Goal: Task Accomplishment & Management: Use online tool/utility

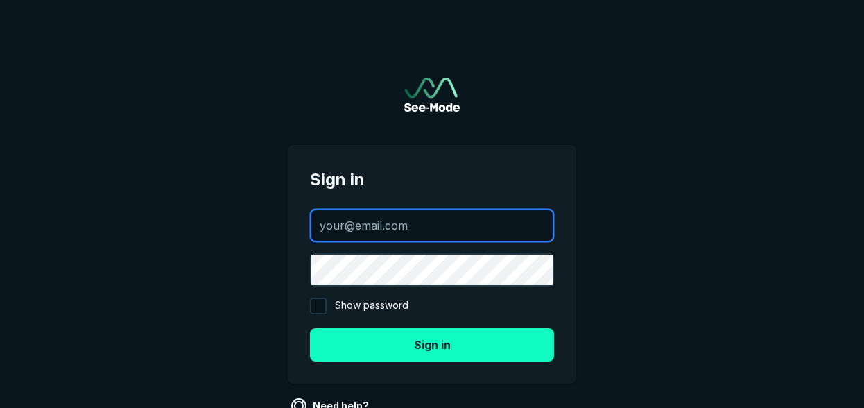
type input "[PERSON_NAME][EMAIL_ADDRESS][PERSON_NAME][DOMAIN_NAME]"
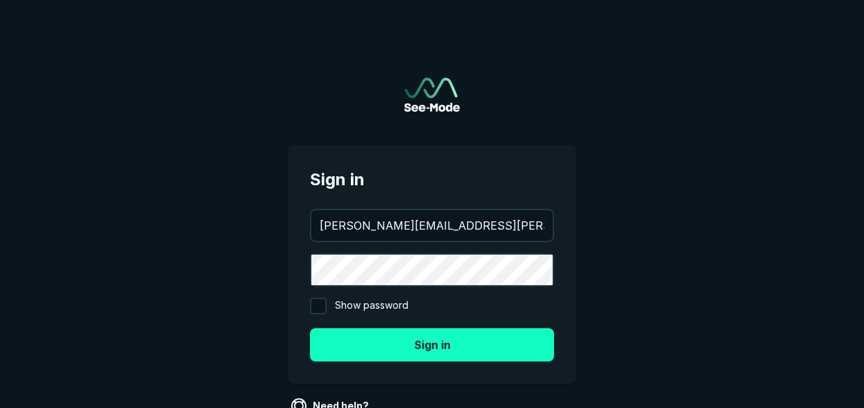
click at [426, 346] on button "Sign in" at bounding box center [432, 344] width 244 height 33
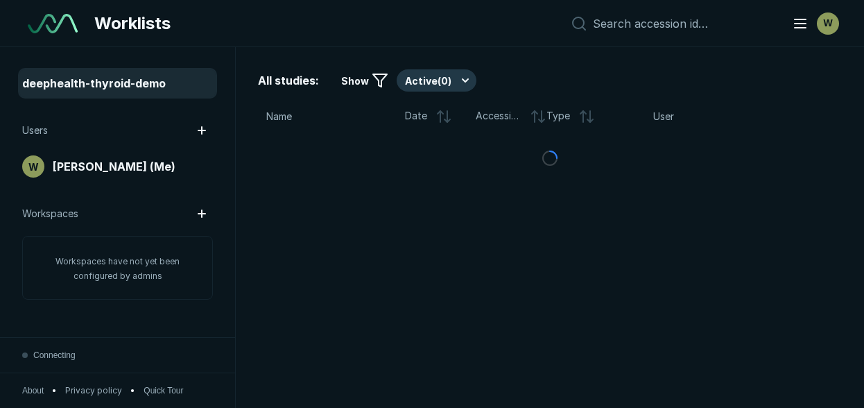
scroll to position [3152, 4386]
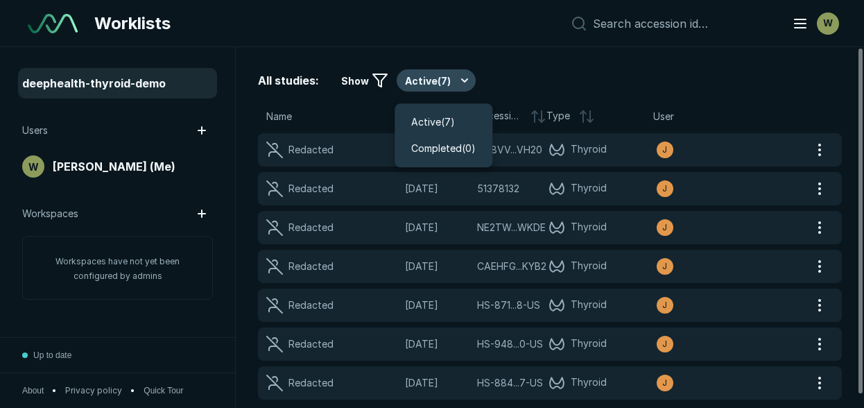
click at [446, 79] on button "Active ( 7 )" at bounding box center [436, 80] width 79 height 22
click at [437, 120] on span "Active ( 7 )" at bounding box center [433, 121] width 44 height 15
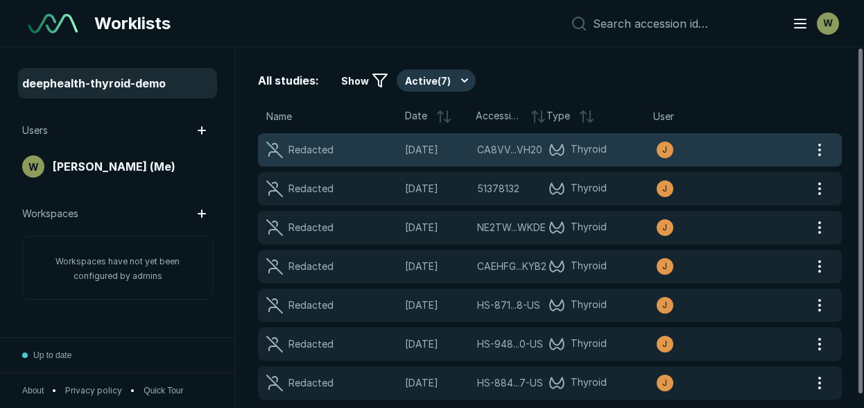
click at [464, 148] on span "[DATE]" at bounding box center [437, 149] width 64 height 15
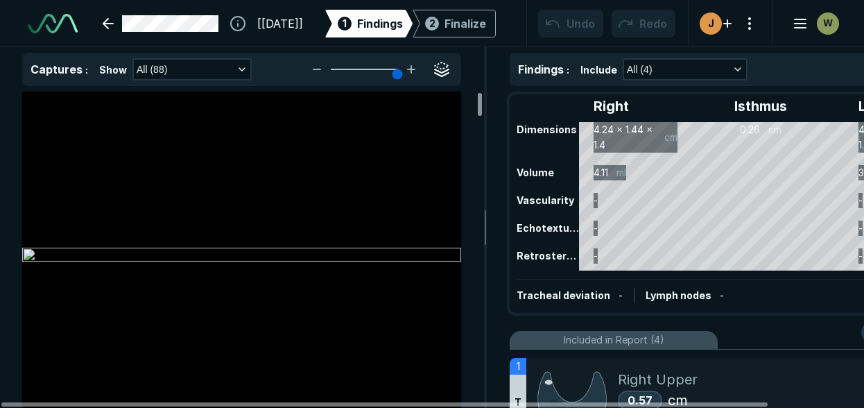
drag, startPoint x: 480, startPoint y: 109, endPoint x: 476, endPoint y: 94, distance: 15.6
click at [478, 94] on div at bounding box center [480, 104] width 4 height 23
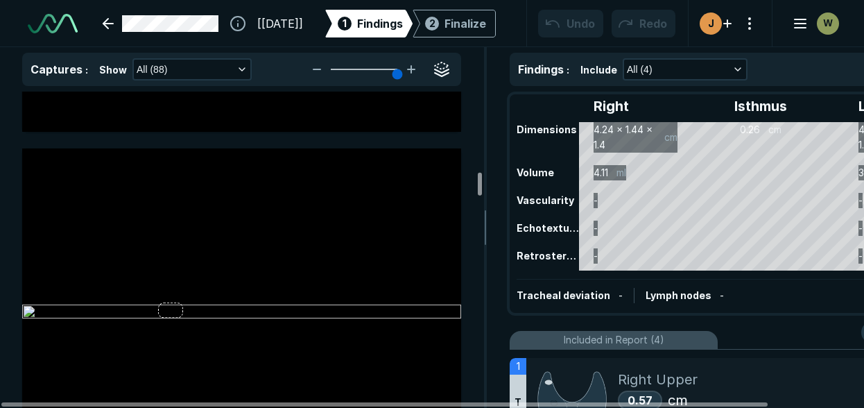
scroll to position [8290, 0]
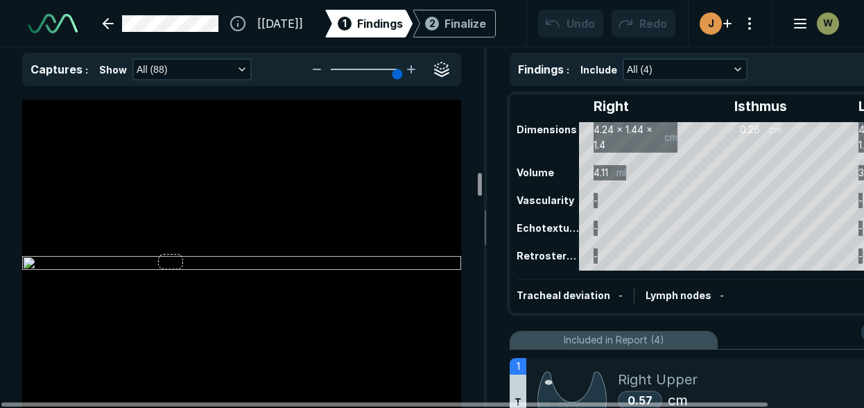
drag, startPoint x: 479, startPoint y: 98, endPoint x: 476, endPoint y: 178, distance: 80.5
click at [478, 178] on div at bounding box center [480, 184] width 4 height 23
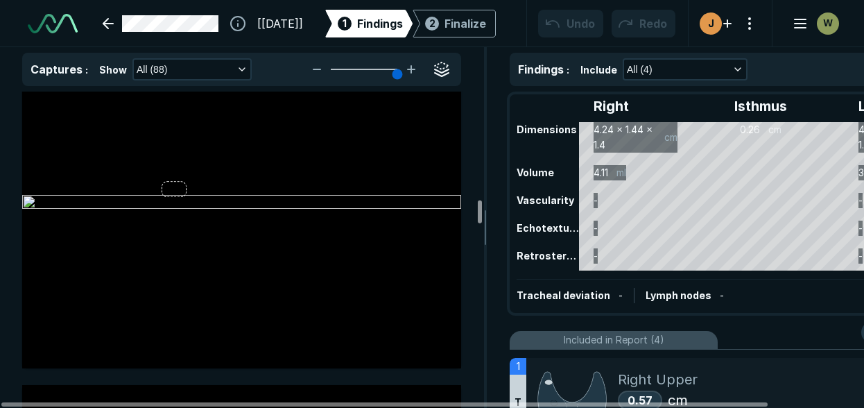
scroll to position [11164, 0]
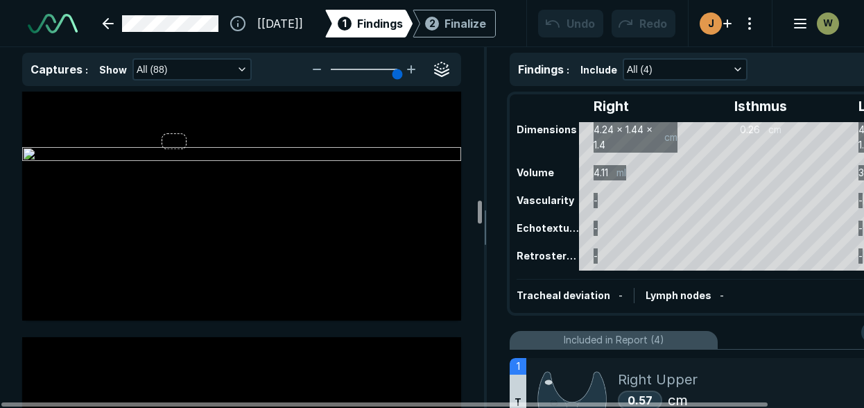
drag, startPoint x: 478, startPoint y: 192, endPoint x: 476, endPoint y: 220, distance: 27.8
click at [478, 220] on div at bounding box center [480, 211] width 4 height 23
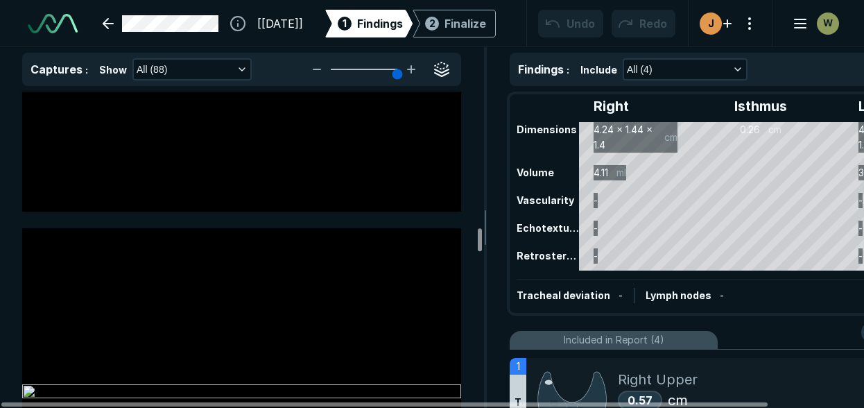
scroll to position [13943, 0]
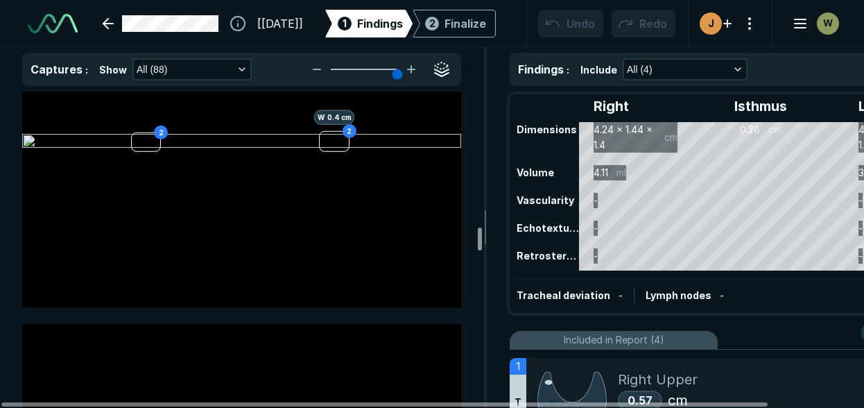
drag, startPoint x: 478, startPoint y: 218, endPoint x: 474, endPoint y: 245, distance: 26.7
click at [478, 245] on div at bounding box center [480, 238] width 4 height 23
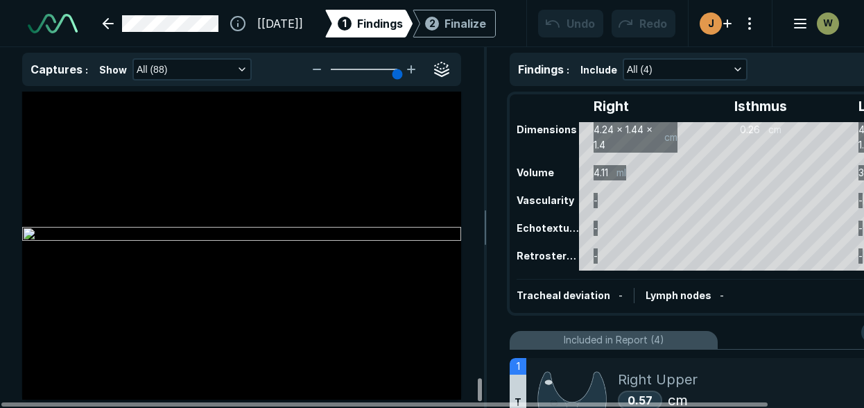
scroll to position [30115, 0]
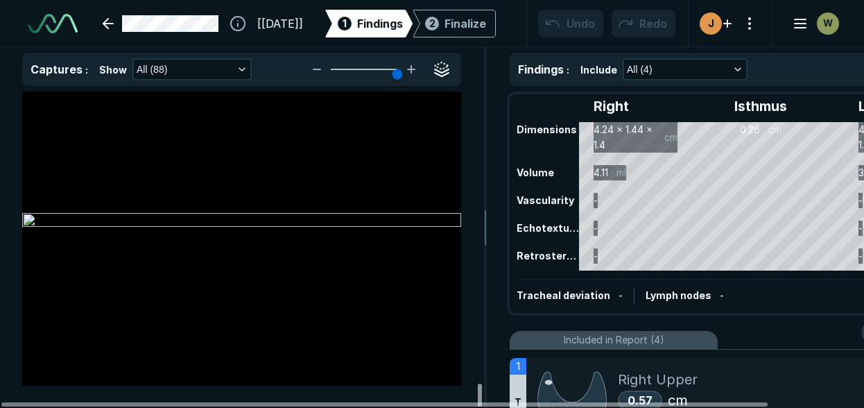
drag, startPoint x: 477, startPoint y: 241, endPoint x: 477, endPoint y: 417, distance: 176.1
click at [478, 406] on div at bounding box center [480, 394] width 4 height 23
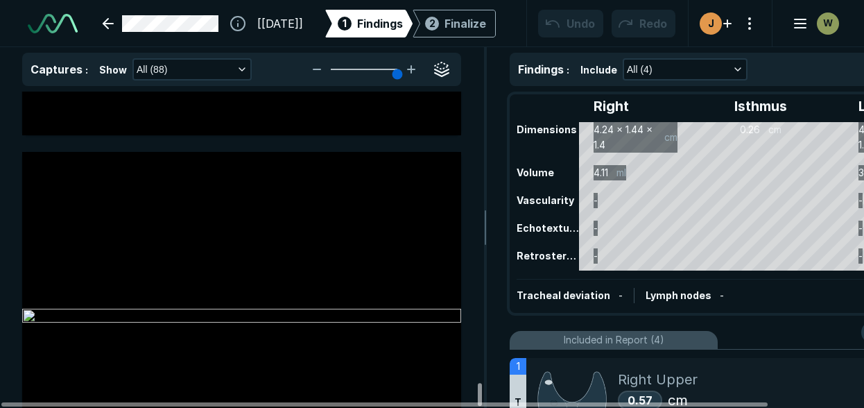
scroll to position [29923, 0]
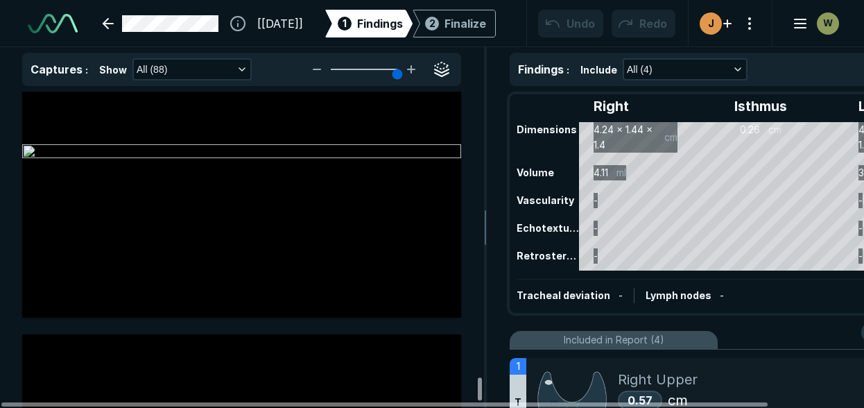
click at [480, 384] on div at bounding box center [480, 388] width 4 height 23
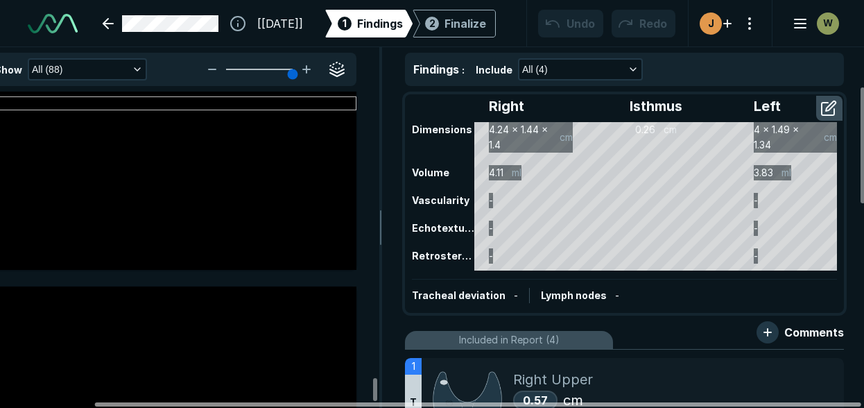
scroll to position [0, 107]
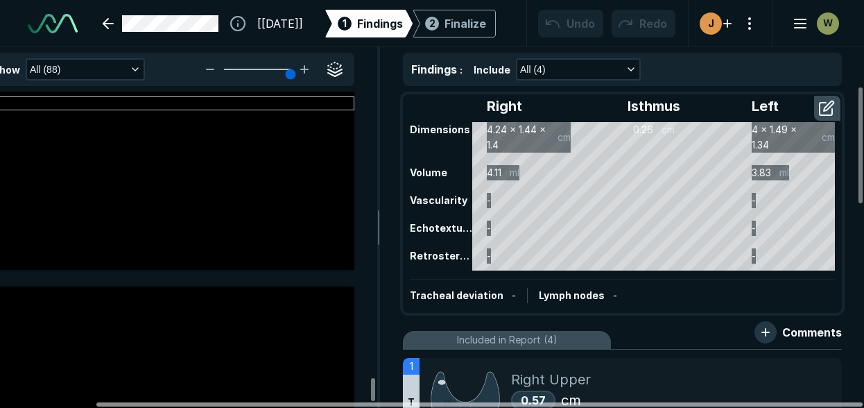
drag, startPoint x: 757, startPoint y: 403, endPoint x: 870, endPoint y: 398, distance: 113.1
click at [862, 402] on div at bounding box center [479, 404] width 766 height 4
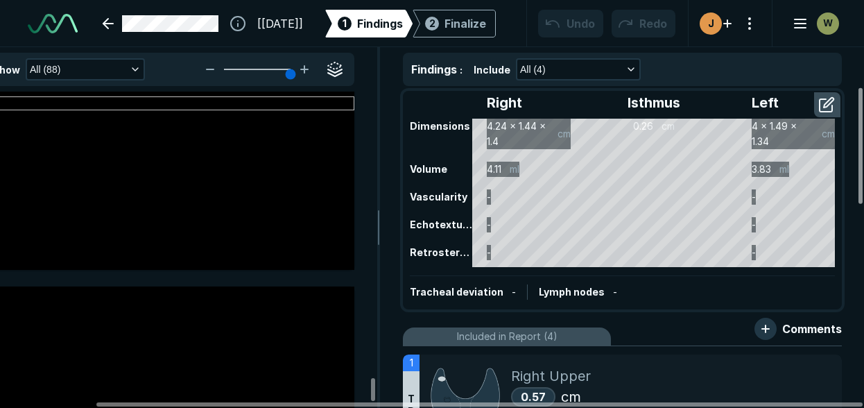
scroll to position [0, 0]
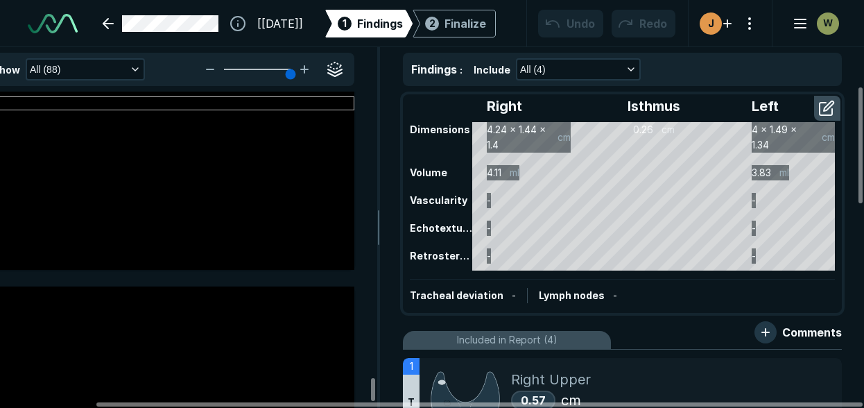
drag, startPoint x: 860, startPoint y: 183, endPoint x: 838, endPoint y: 183, distance: 22.2
click at [862, 179] on div at bounding box center [860, 145] width 4 height 116
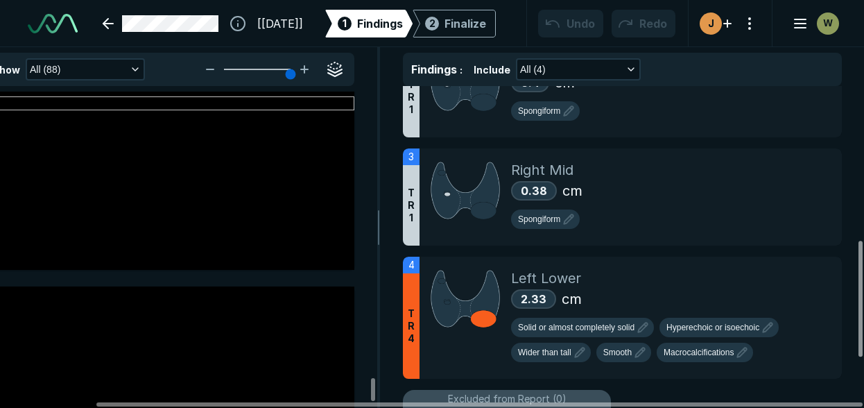
scroll to position [427, 0]
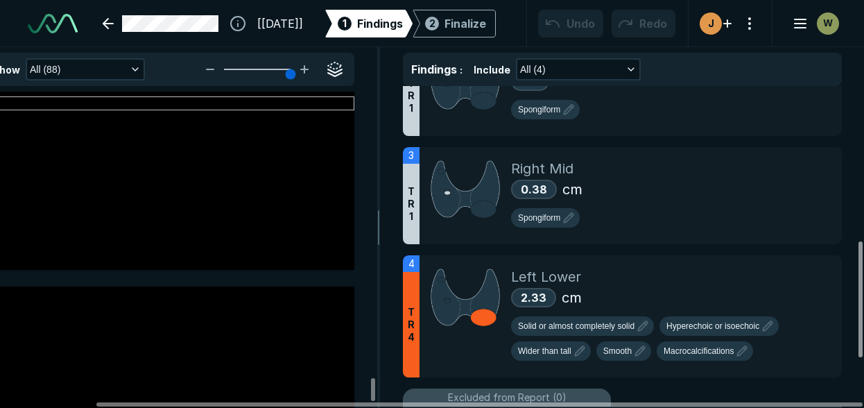
drag, startPoint x: 860, startPoint y: 157, endPoint x: 864, endPoint y: 311, distance: 154.0
click at [862, 311] on div at bounding box center [860, 299] width 4 height 116
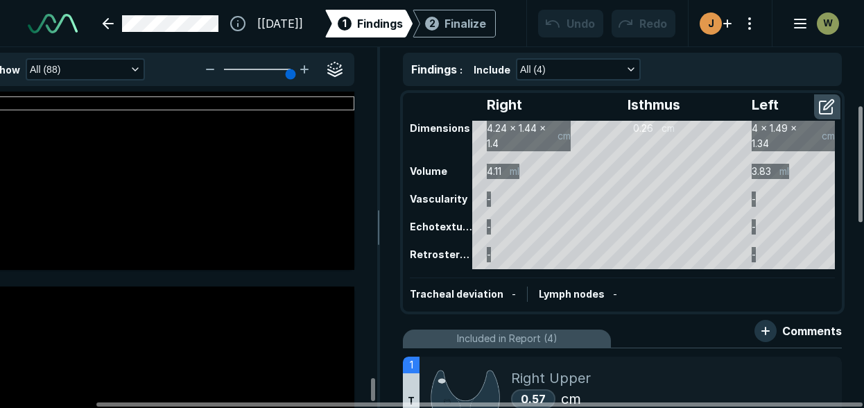
scroll to position [0, 0]
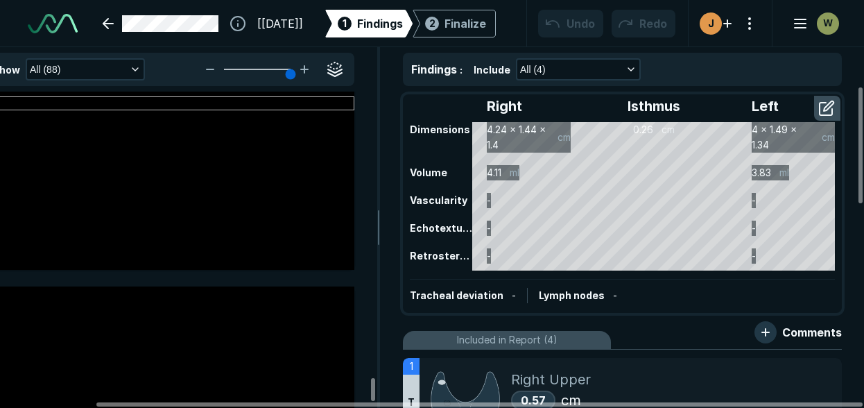
drag, startPoint x: 858, startPoint y: 306, endPoint x: 852, endPoint y: 103, distance: 203.2
click at [858, 103] on div at bounding box center [860, 145] width 4 height 116
click at [464, 26] on div "Finalize" at bounding box center [465, 23] width 42 height 17
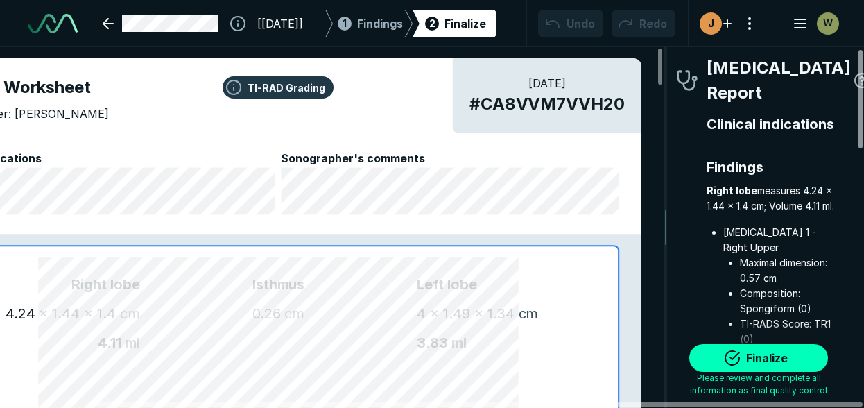
scroll to position [5, 0]
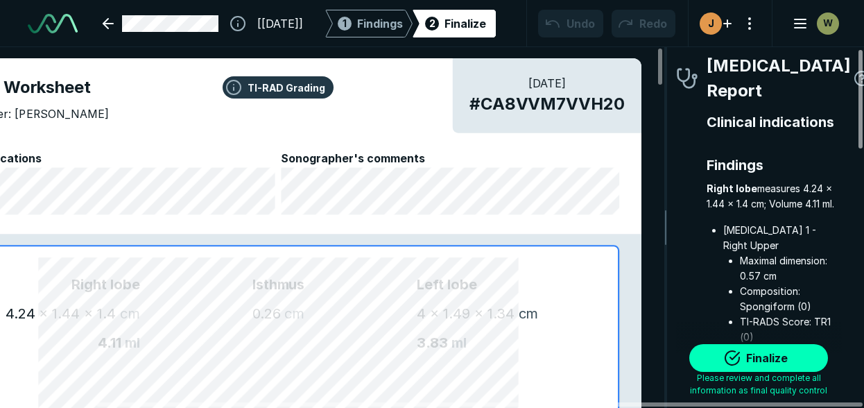
click at [858, 117] on div at bounding box center [860, 99] width 4 height 98
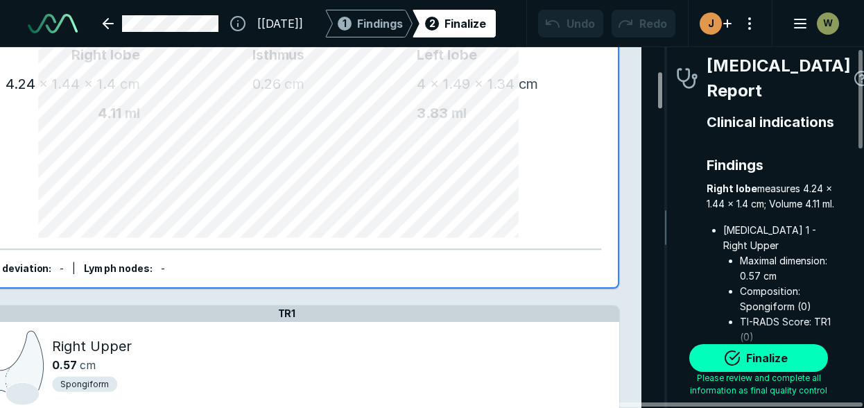
scroll to position [238, 0]
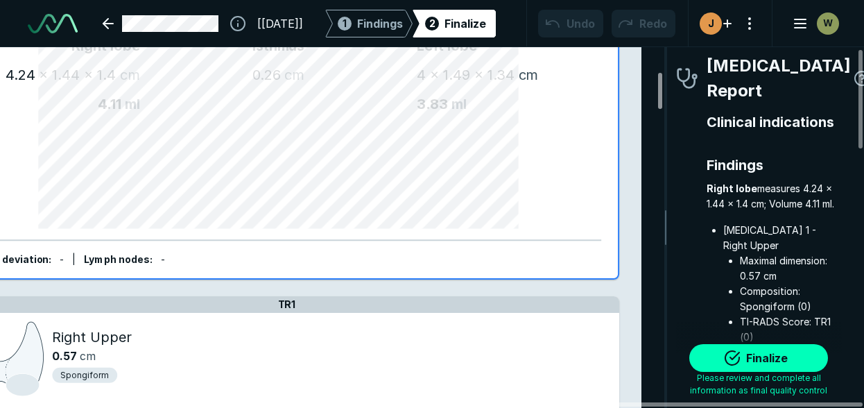
drag, startPoint x: 659, startPoint y: 67, endPoint x: 657, endPoint y: 92, distance: 24.3
click at [658, 92] on div at bounding box center [660, 91] width 4 height 36
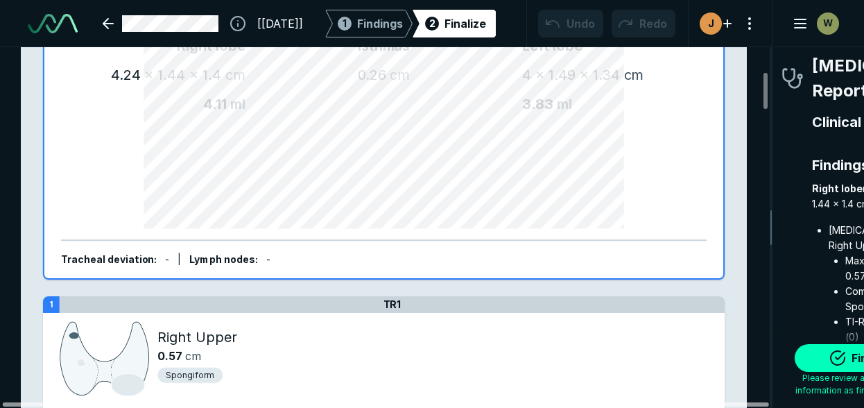
scroll to position [0, 0]
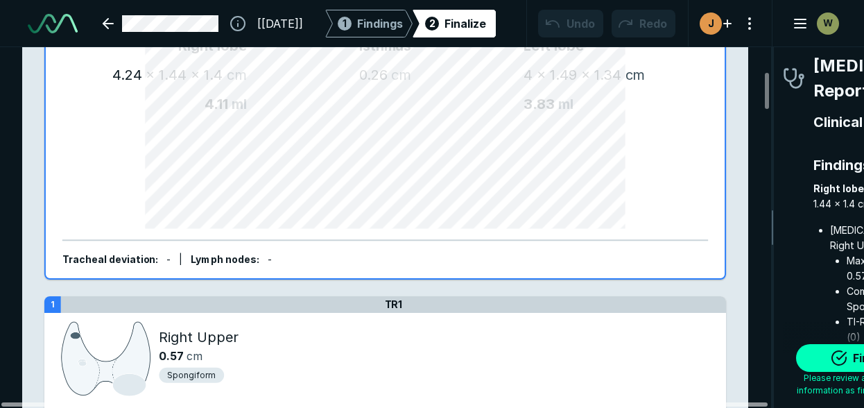
drag, startPoint x: 598, startPoint y: 406, endPoint x: 473, endPoint y: 413, distance: 124.3
click at [473, 406] on div at bounding box center [384, 404] width 766 height 4
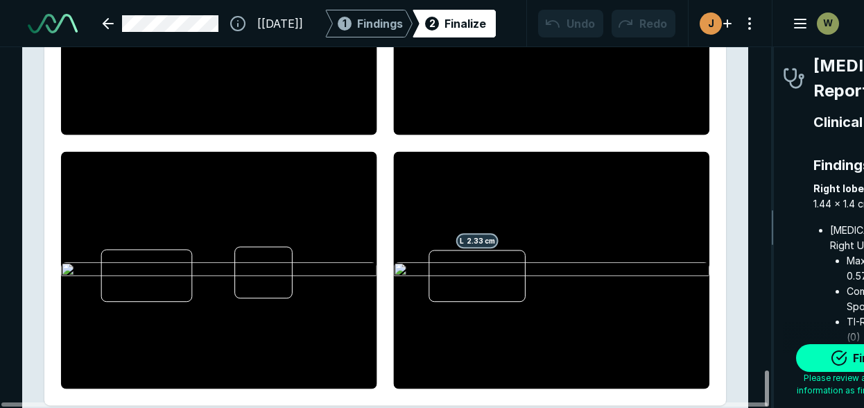
scroll to position [3195, 0]
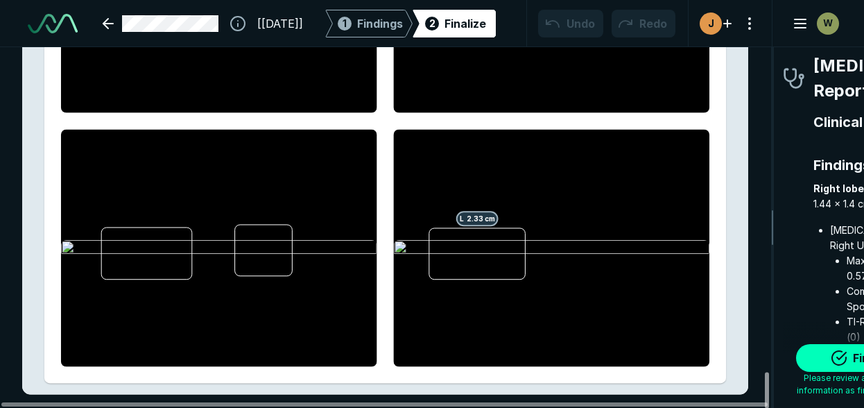
drag, startPoint x: 763, startPoint y: 100, endPoint x: 747, endPoint y: 402, distance: 302.7
click at [765, 402] on div at bounding box center [767, 390] width 4 height 36
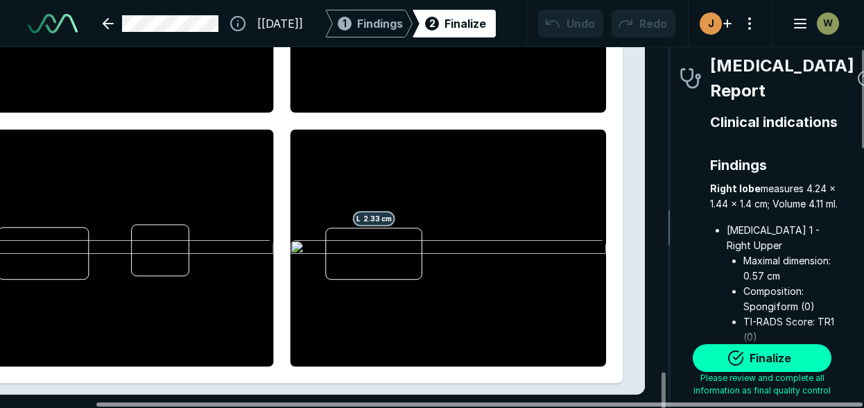
scroll to position [0, 107]
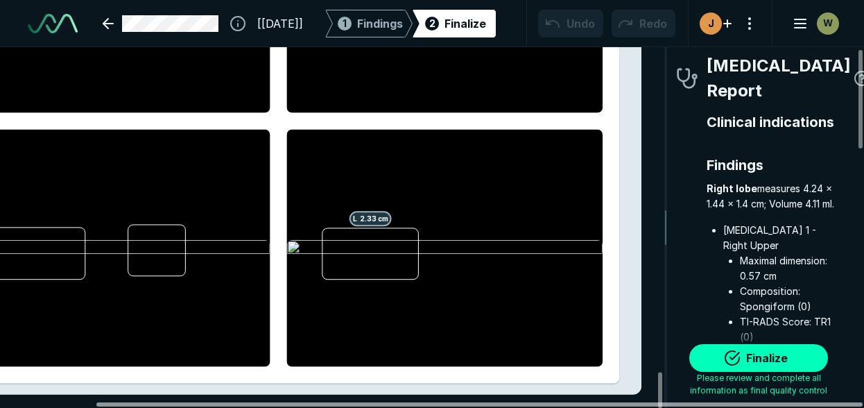
drag, startPoint x: 748, startPoint y: 402, endPoint x: 869, endPoint y: 390, distance: 121.9
click at [862, 402] on div at bounding box center [479, 404] width 766 height 4
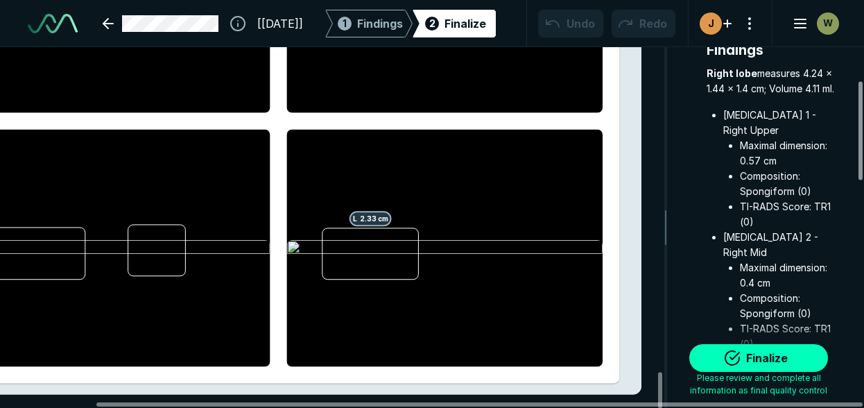
scroll to position [121, 0]
drag, startPoint x: 855, startPoint y: 127, endPoint x: 861, endPoint y: 159, distance: 32.4
click at [861, 159] on div at bounding box center [860, 131] width 4 height 98
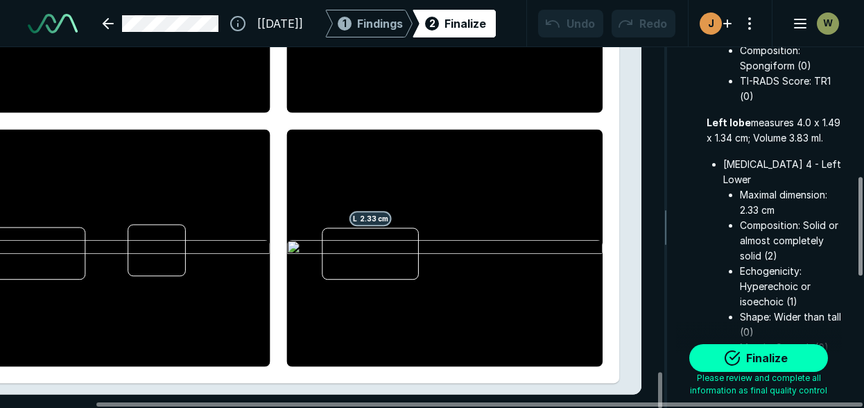
scroll to position [469, 0]
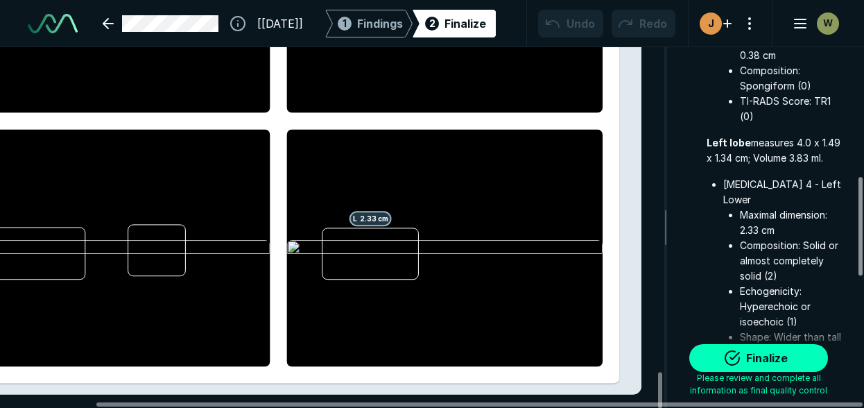
drag, startPoint x: 861, startPoint y: 159, endPoint x: 855, endPoint y: 254, distance: 95.1
click at [858, 254] on div at bounding box center [860, 226] width 4 height 98
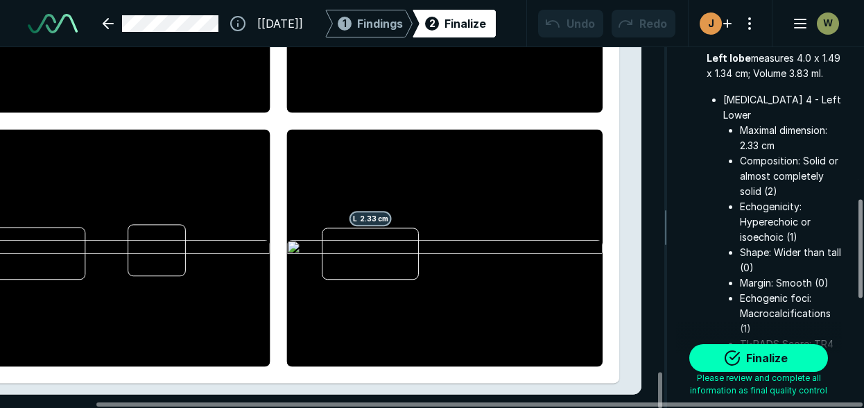
scroll to position [550, 0]
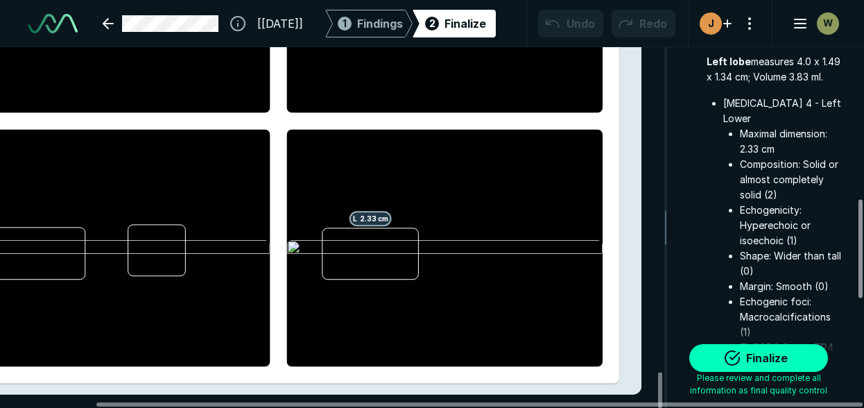
drag, startPoint x: 857, startPoint y: 246, endPoint x: 856, endPoint y: 268, distance: 22.2
click at [858, 268] on div at bounding box center [860, 248] width 4 height 98
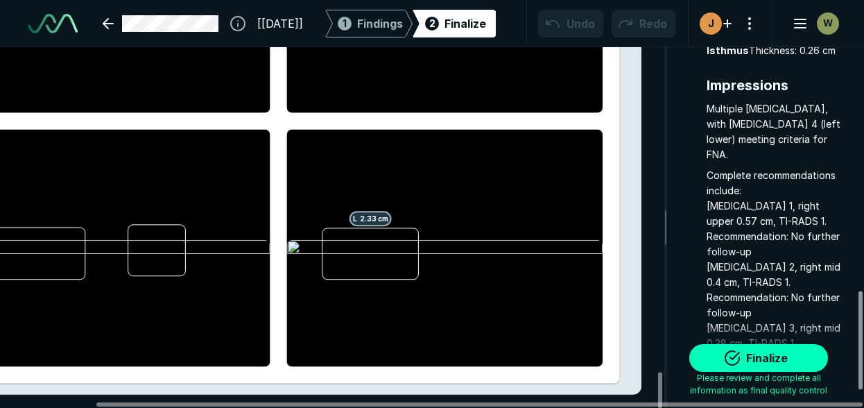
scroll to position [890, 0]
drag, startPoint x: 862, startPoint y: 260, endPoint x: 853, endPoint y: 353, distance: 93.4
click at [858, 353] on div at bounding box center [860, 341] width 4 height 98
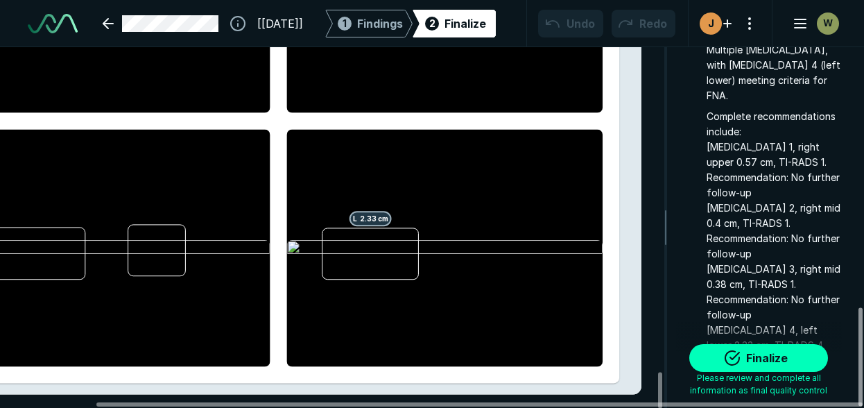
scroll to position [948, 0]
drag, startPoint x: 860, startPoint y: 333, endPoint x: 857, endPoint y: 353, distance: 20.4
click at [858, 353] on div at bounding box center [860, 357] width 4 height 98
drag, startPoint x: 857, startPoint y: 353, endPoint x: 854, endPoint y: 367, distance: 14.1
click at [858, 367] on div at bounding box center [860, 357] width 4 height 98
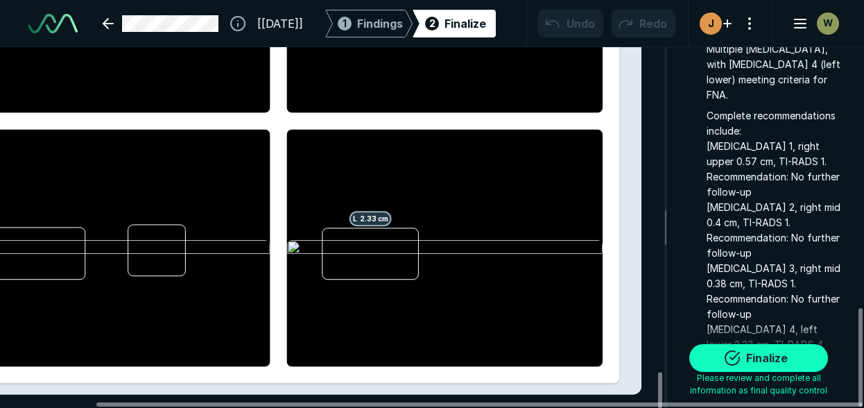
click at [736, 355] on button "Finalize" at bounding box center [758, 358] width 139 height 28
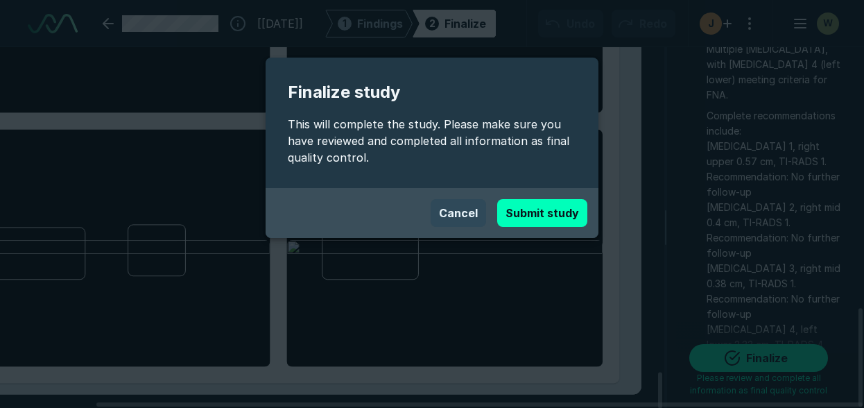
click at [462, 211] on button "Cancel" at bounding box center [457, 213] width 55 height 28
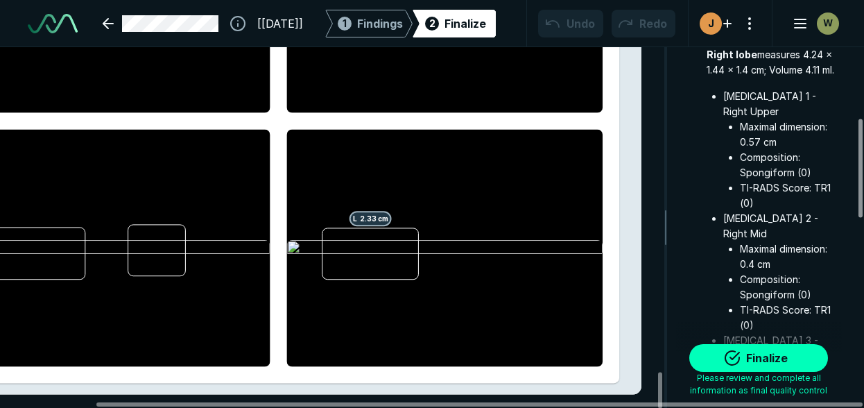
scroll to position [0, 0]
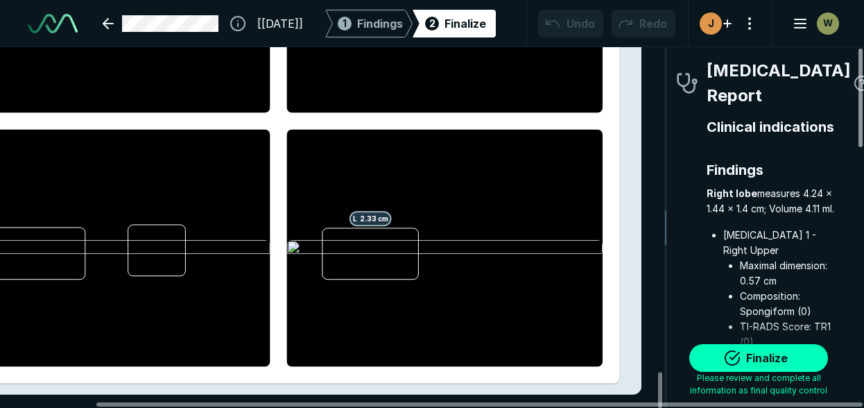
drag, startPoint x: 863, startPoint y: 329, endPoint x: 867, endPoint y: 20, distance: 309.2
click at [862, 49] on div at bounding box center [860, 98] width 4 height 98
click at [369, 24] on span "Findings" at bounding box center [380, 23] width 46 height 17
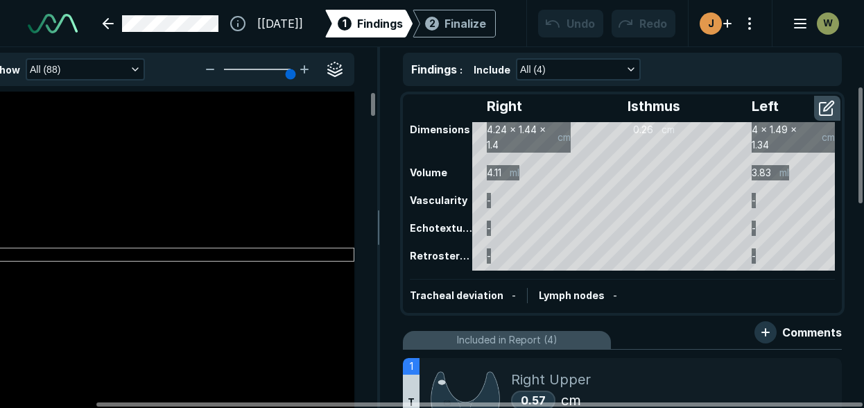
scroll to position [3162, 3734]
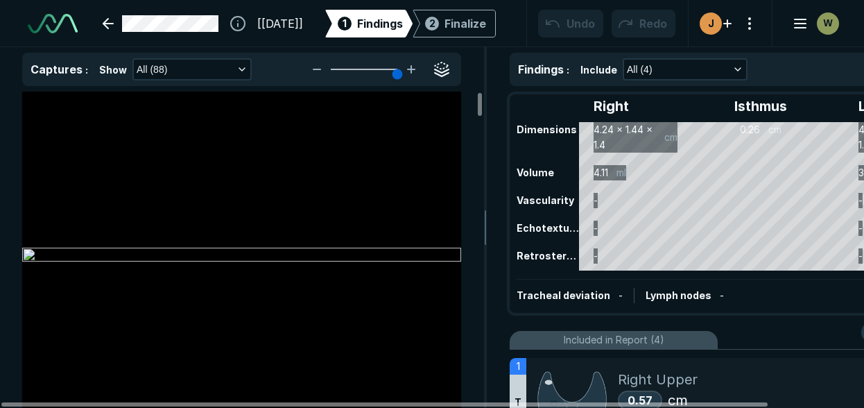
scroll to position [3374, 5668]
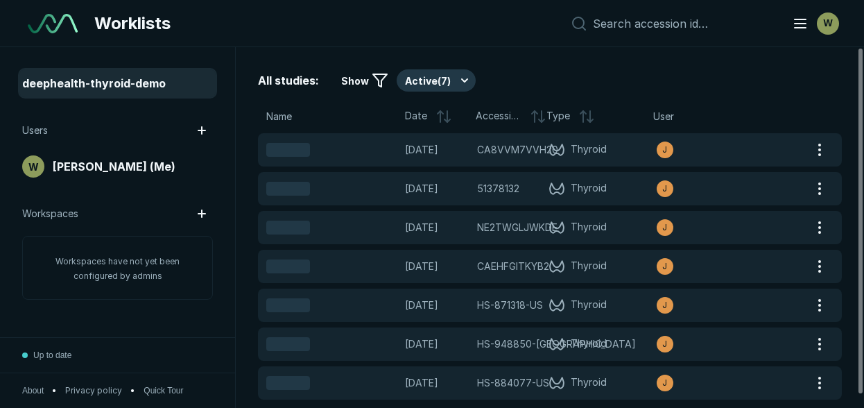
scroll to position [3152, 4386]
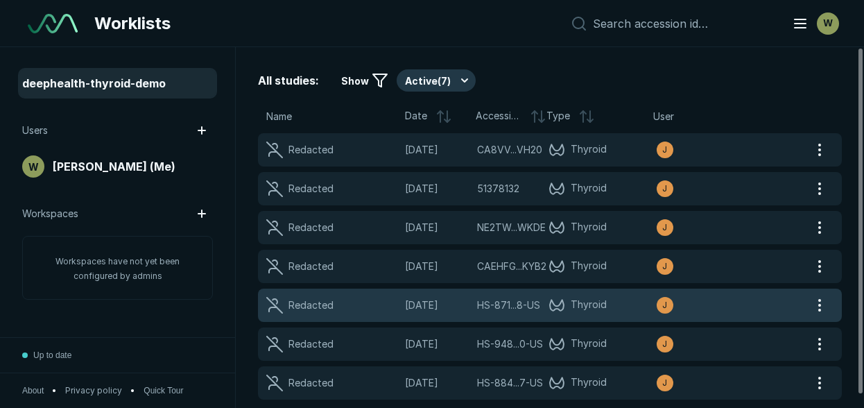
click at [417, 306] on span "[DATE]" at bounding box center [437, 304] width 64 height 15
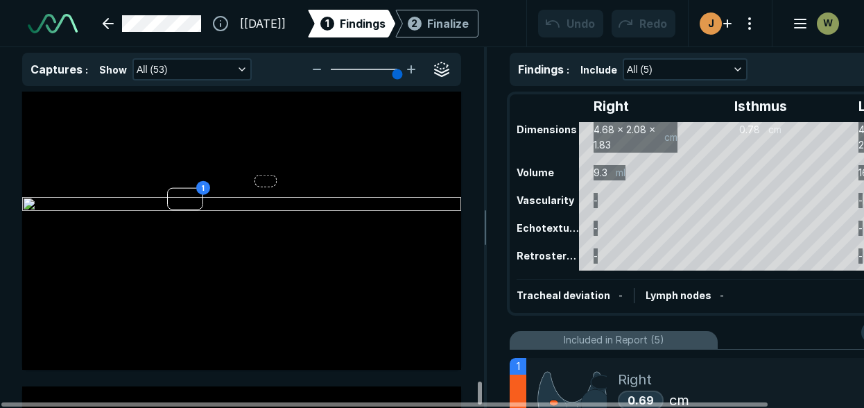
scroll to position [18014, 0]
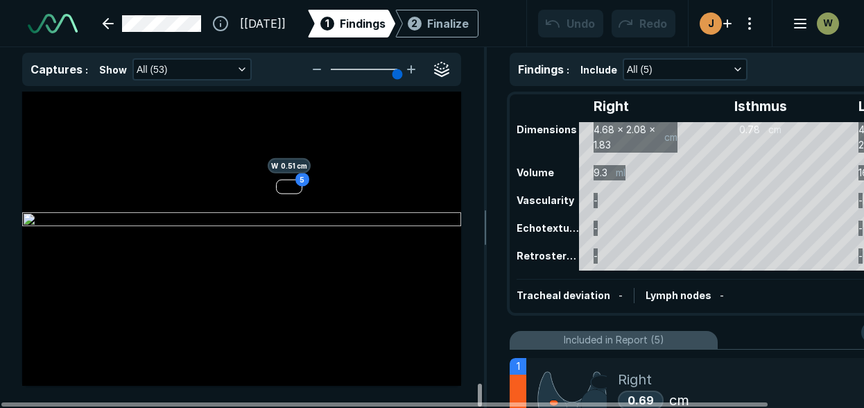
drag, startPoint x: 478, startPoint y: 109, endPoint x: 482, endPoint y: 424, distance: 314.7
click at [482, 406] on div at bounding box center [480, 394] width 4 height 23
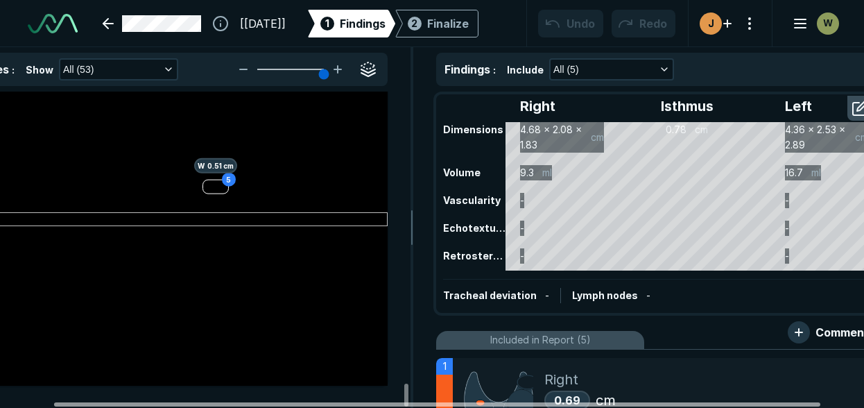
scroll to position [0, 107]
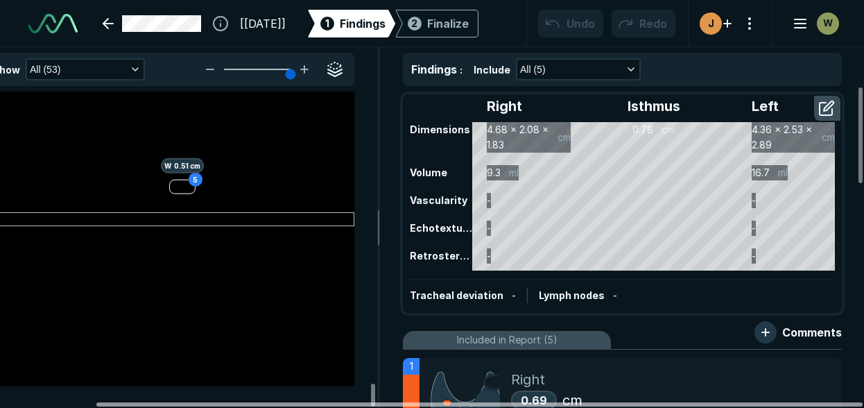
drag, startPoint x: 743, startPoint y: 403, endPoint x: 871, endPoint y: 390, distance: 128.3
click at [862, 402] on div at bounding box center [479, 404] width 766 height 4
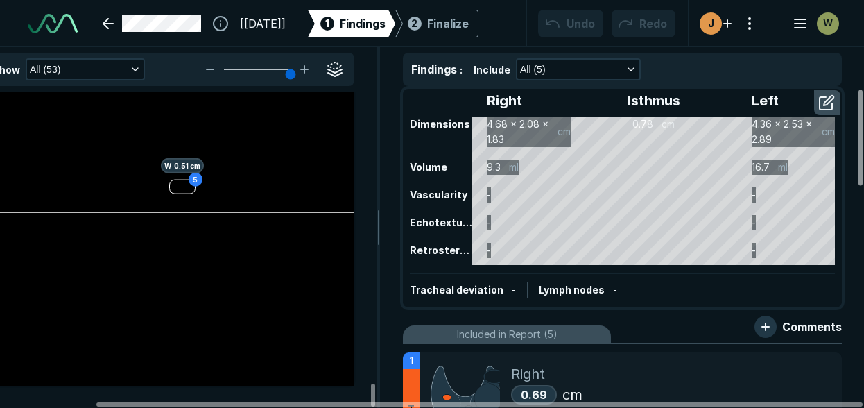
scroll to position [0, 0]
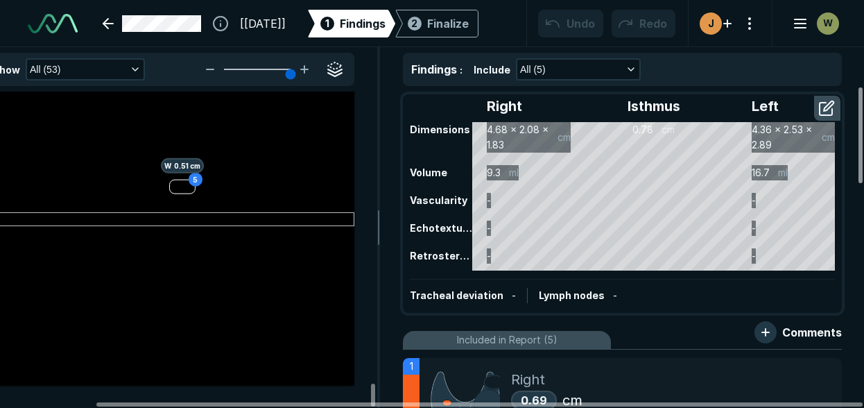
click at [861, 174] on div at bounding box center [860, 135] width 4 height 96
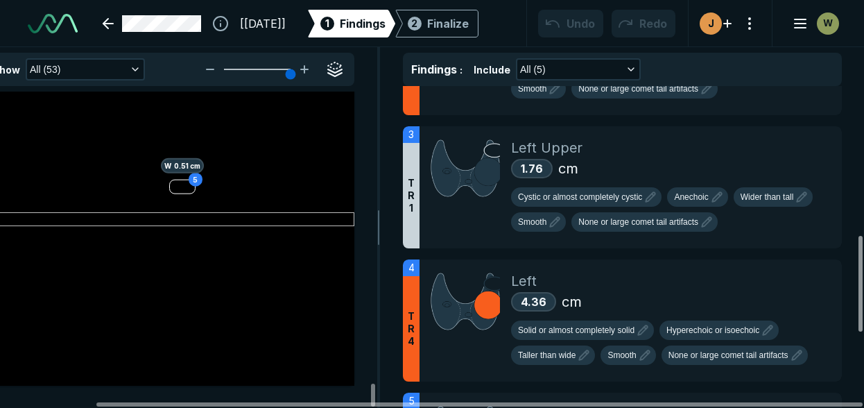
scroll to position [527, 0]
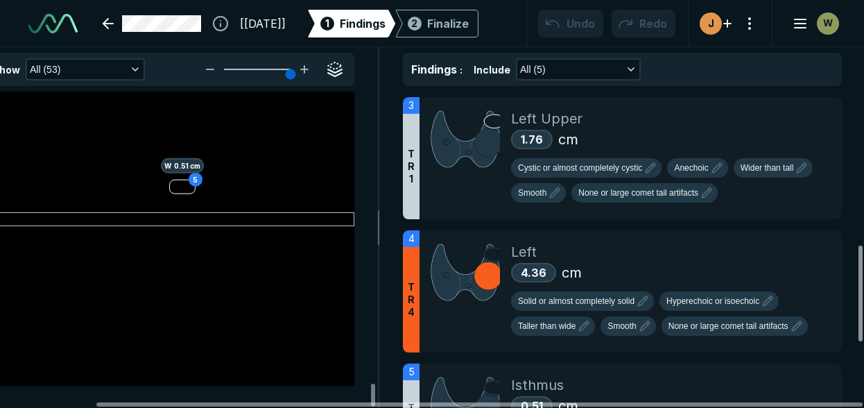
drag, startPoint x: 860, startPoint y: 165, endPoint x: 858, endPoint y: 322, distance: 157.4
click at [858, 322] on div at bounding box center [860, 293] width 4 height 96
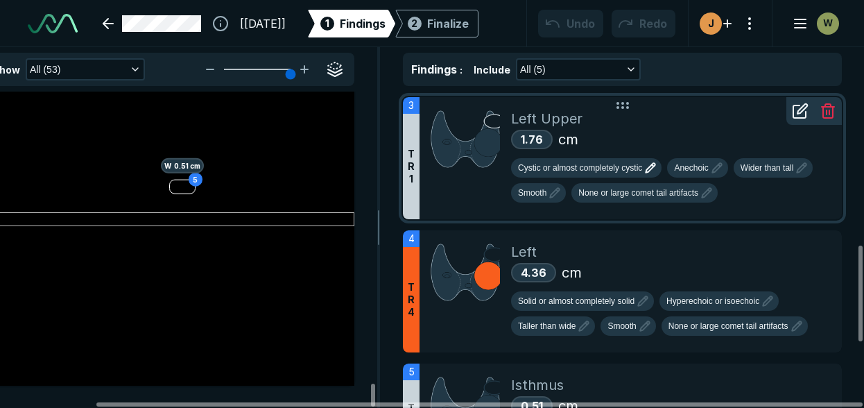
click at [650, 163] on icon "button" at bounding box center [650, 167] width 17 height 17
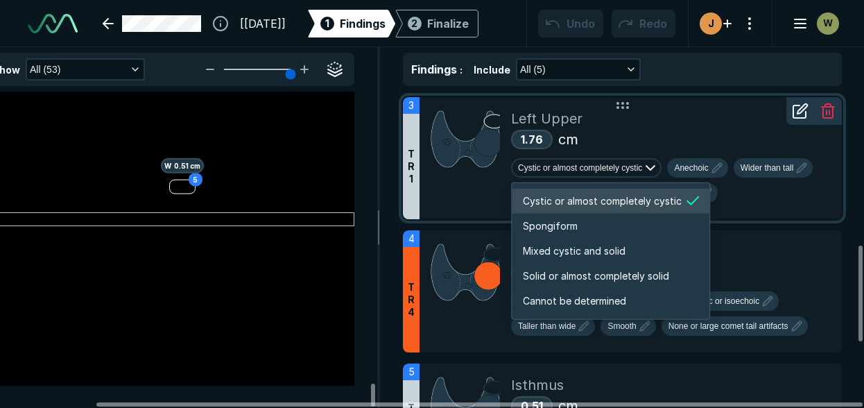
scroll to position [2313, 2662]
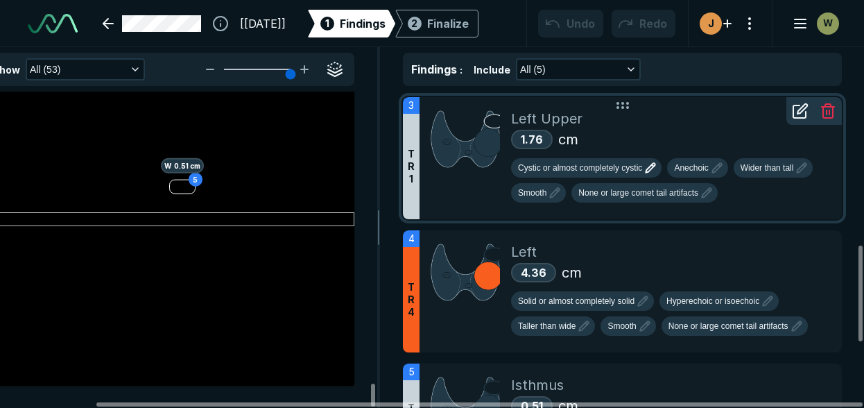
click at [477, 181] on div at bounding box center [465, 158] width 92 height 122
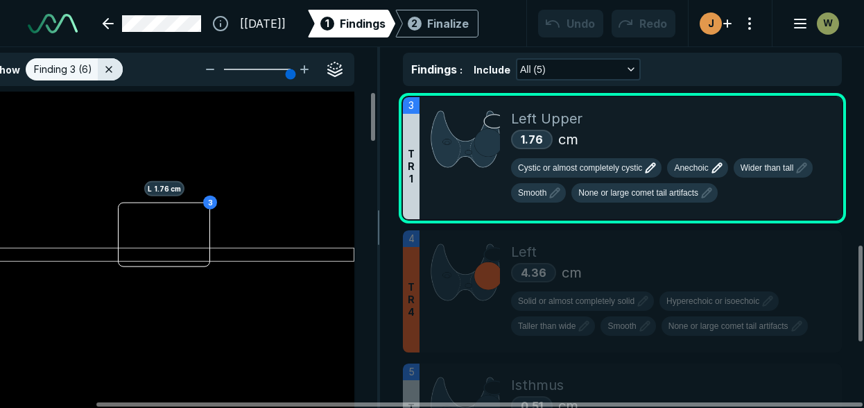
scroll to position [3052, 3734]
click at [716, 164] on icon "button" at bounding box center [716, 168] width 9 height 9
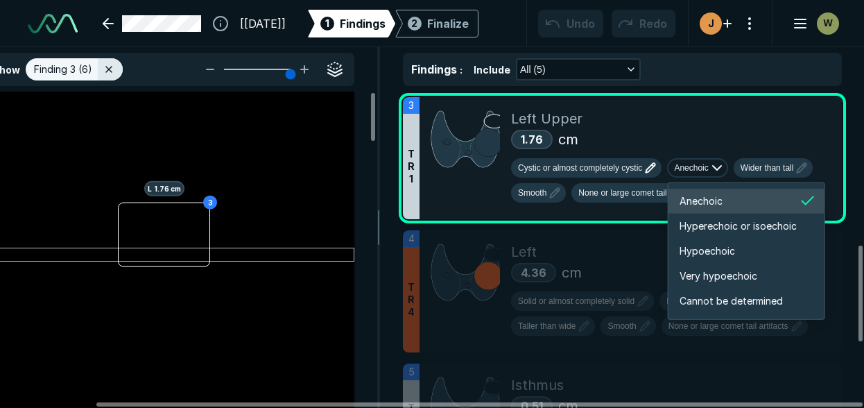
scroll to position [2313, 2485]
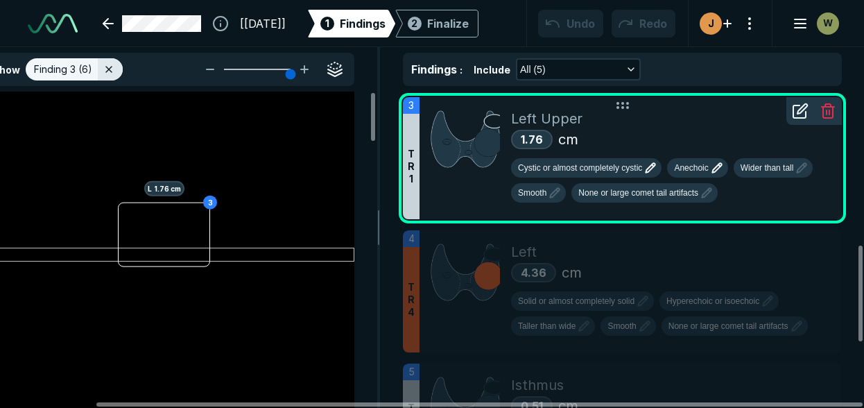
click at [464, 199] on div at bounding box center [465, 158] width 92 height 122
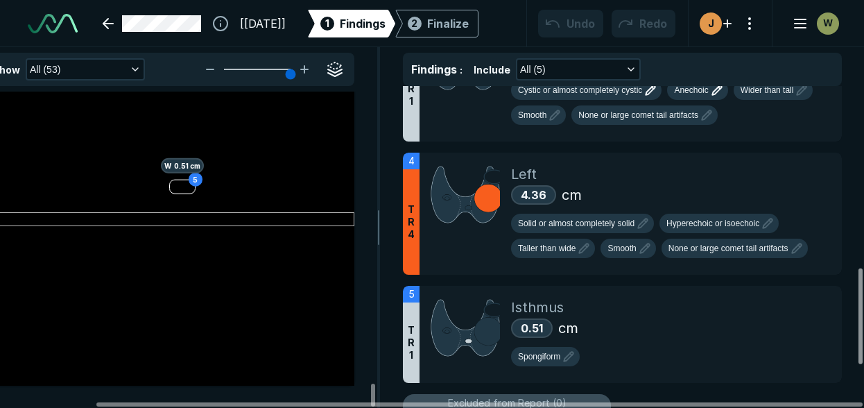
scroll to position [609, 0]
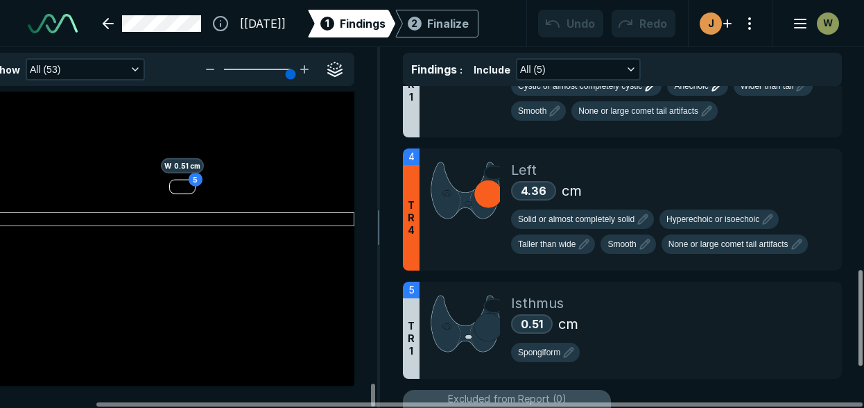
drag, startPoint x: 860, startPoint y: 253, endPoint x: 857, endPoint y: 278, distance: 25.1
click at [858, 278] on div at bounding box center [860, 318] width 4 height 96
click at [646, 225] on icon "button" at bounding box center [642, 219] width 17 height 17
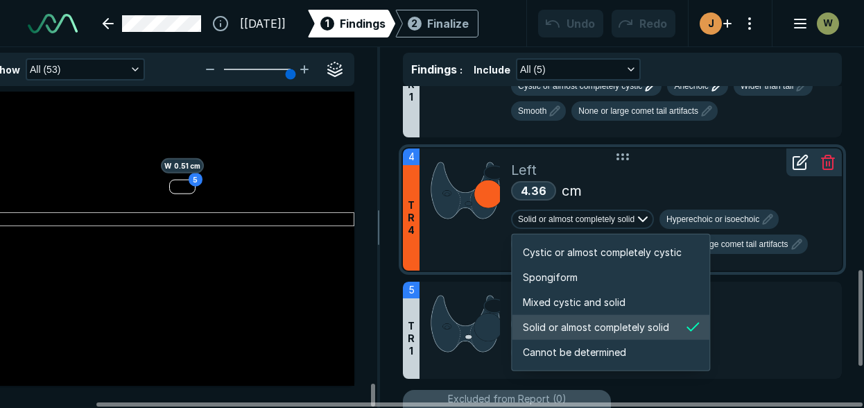
scroll to position [2313, 2662]
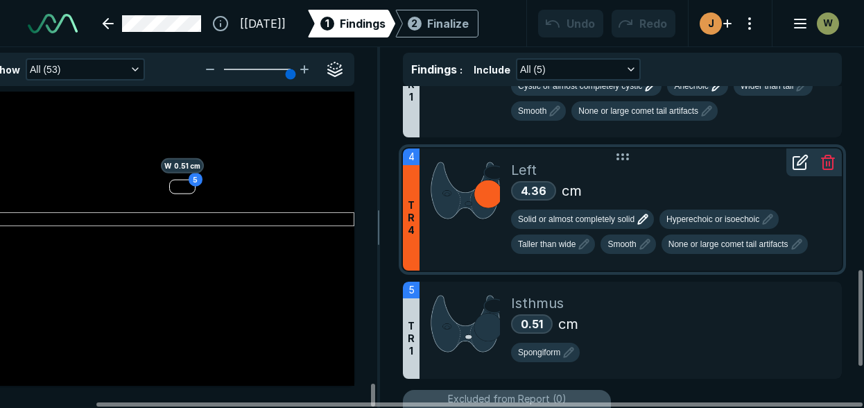
click at [688, 171] on div "Left" at bounding box center [671, 169] width 320 height 21
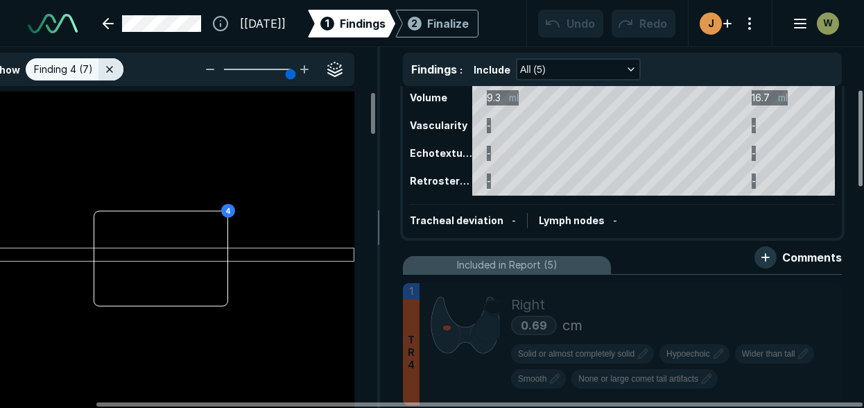
scroll to position [0, 0]
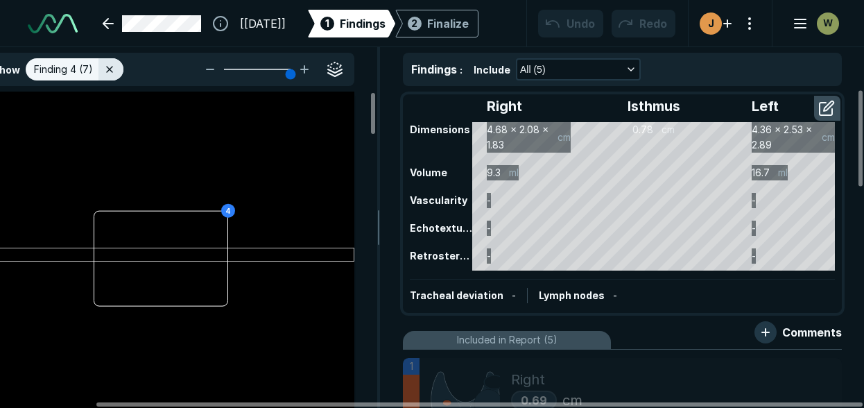
drag, startPoint x: 856, startPoint y: 284, endPoint x: 815, endPoint y: 44, distance: 244.0
click at [858, 90] on div at bounding box center [860, 138] width 4 height 96
click at [469, 28] on div "Finalize" at bounding box center [448, 23] width 42 height 17
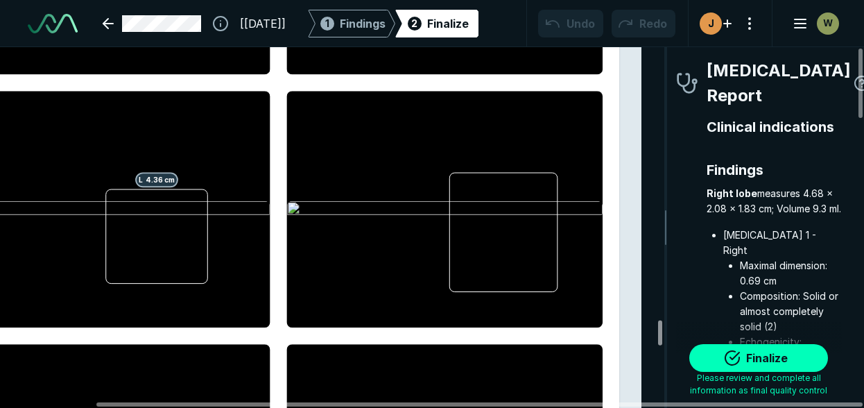
scroll to position [4862, 0]
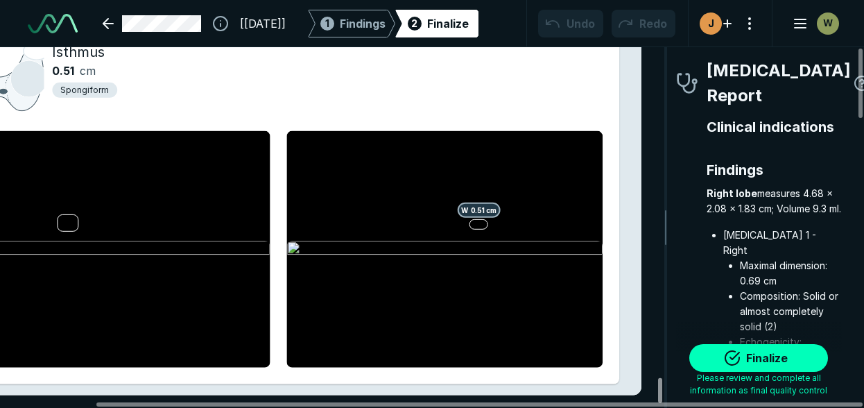
drag, startPoint x: 658, startPoint y: 59, endPoint x: 641, endPoint y: 429, distance: 370.6
click at [658, 403] on div at bounding box center [660, 390] width 4 height 25
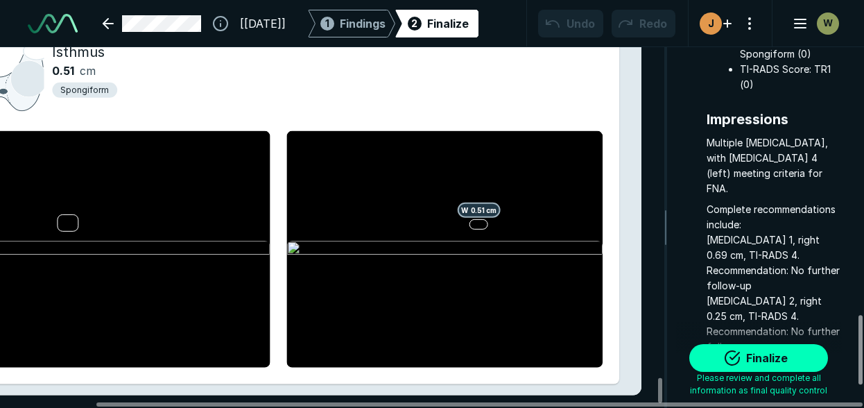
scroll to position [1409, 0]
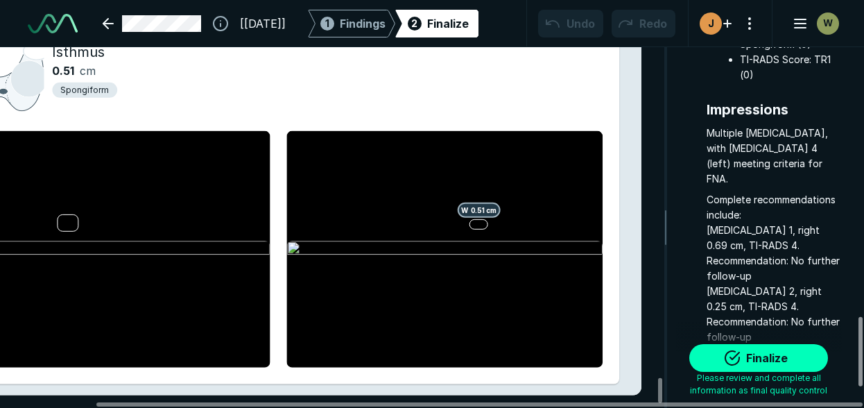
drag, startPoint x: 860, startPoint y: 105, endPoint x: 858, endPoint y: 374, distance: 269.7
click at [858, 374] on div at bounding box center [860, 351] width 4 height 69
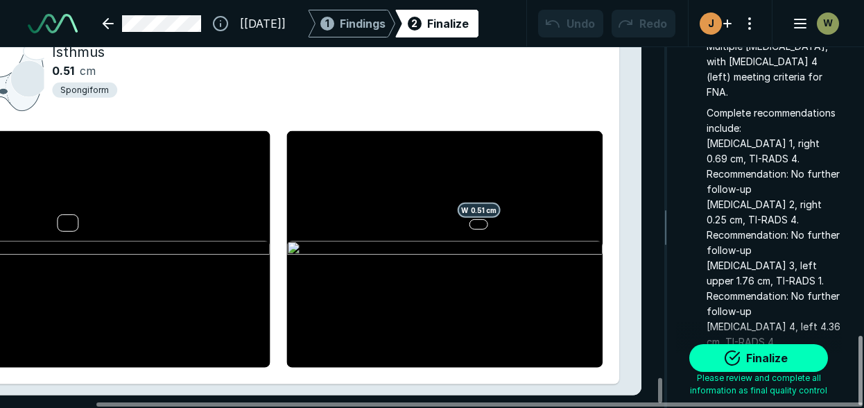
scroll to position [1508, 0]
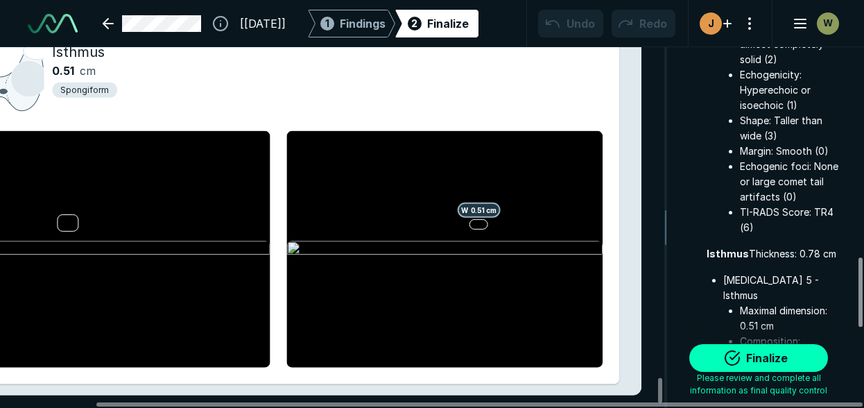
drag, startPoint x: 860, startPoint y: 369, endPoint x: 867, endPoint y: 312, distance: 58.0
click at [862, 312] on div at bounding box center [860, 291] width 4 height 69
